Goal: Ask a question

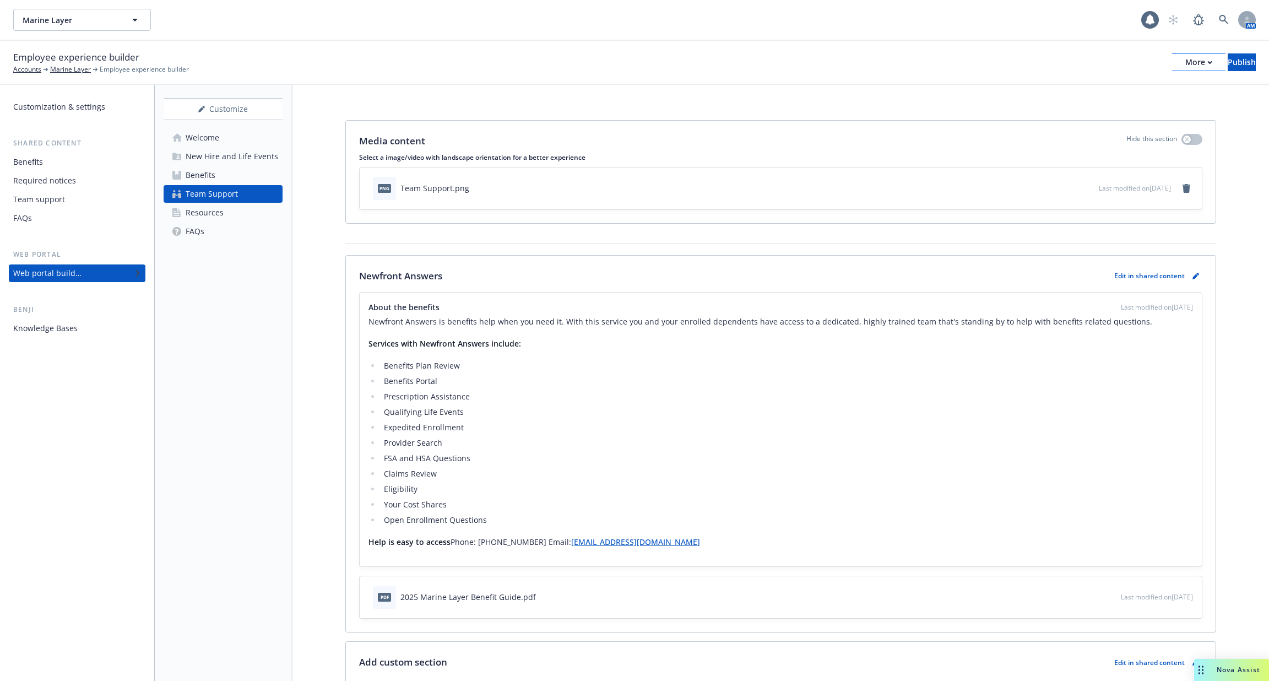
scroll to position [53, 0]
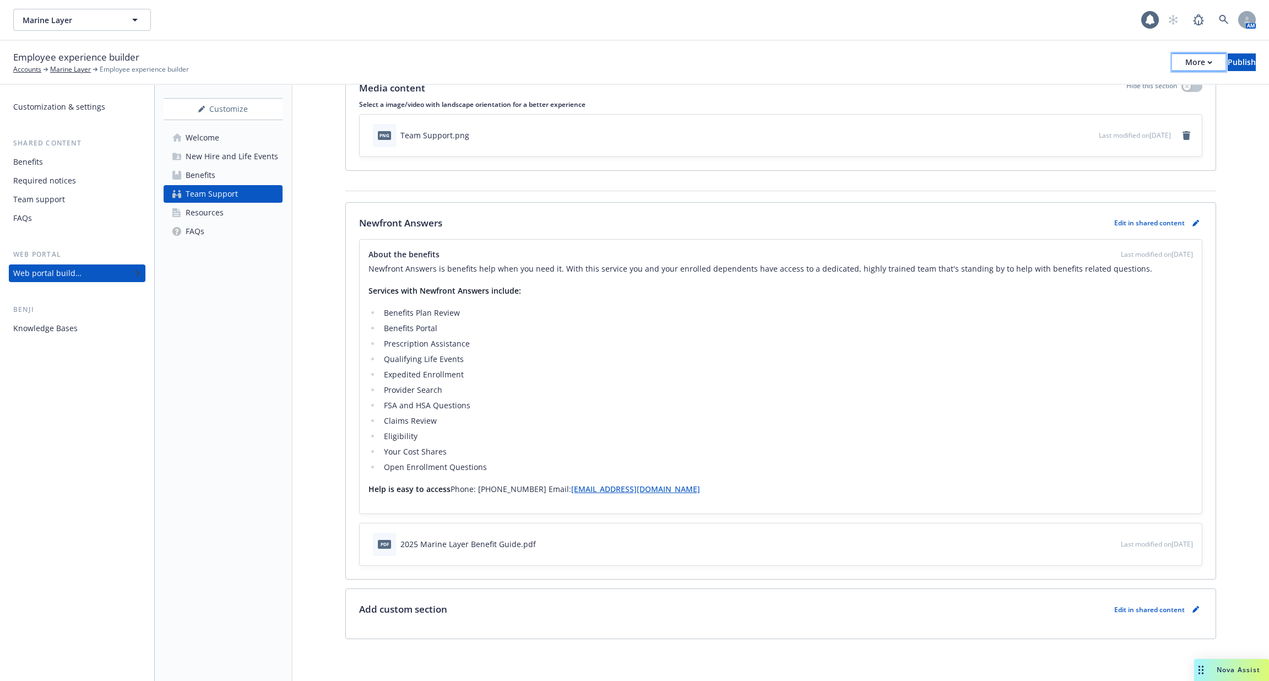
click at [1185, 58] on div "More" at bounding box center [1198, 62] width 27 height 17
click at [1185, 65] on div "More" at bounding box center [1198, 62] width 27 height 17
